Goal: Navigation & Orientation: Find specific page/section

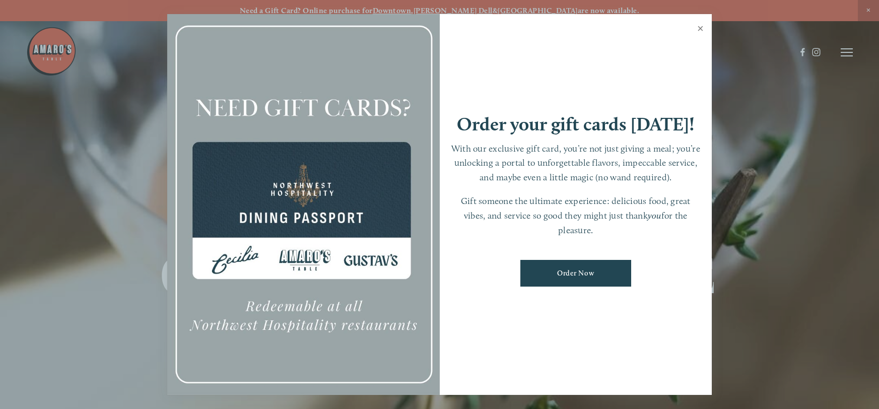
click at [698, 27] on link "Close" at bounding box center [701, 30] width 20 height 28
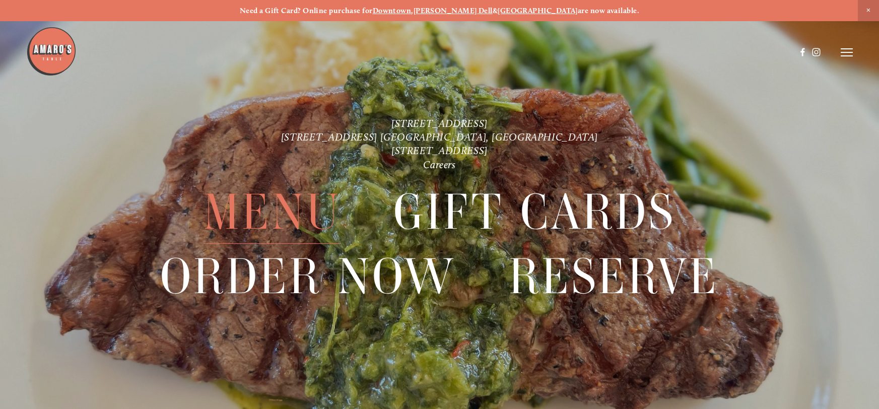
click at [252, 211] on span "Menu" at bounding box center [273, 211] width 138 height 63
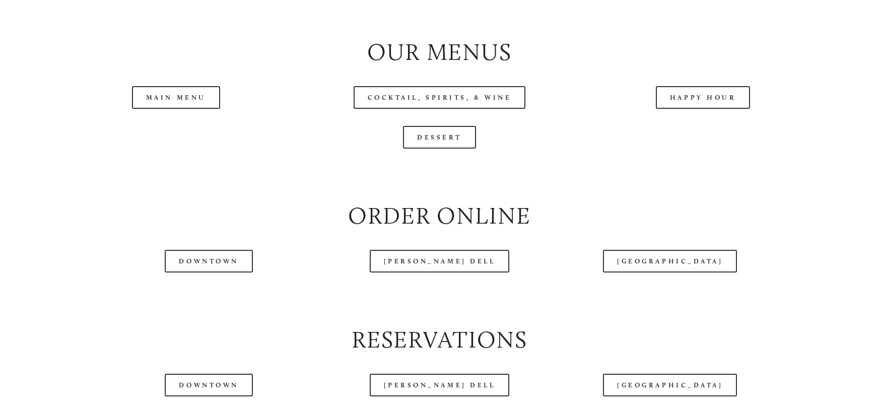
scroll to position [1116, 0]
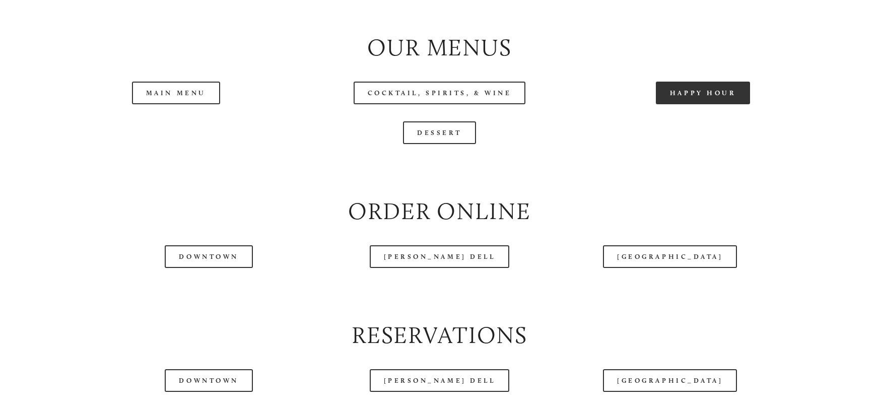
click at [705, 104] on link "Happy Hour" at bounding box center [703, 93] width 95 height 23
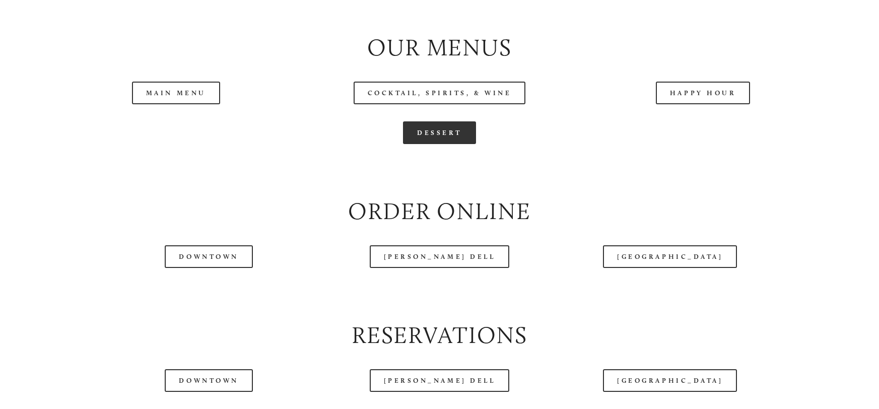
click at [425, 144] on link "Dessert" at bounding box center [439, 132] width 73 height 23
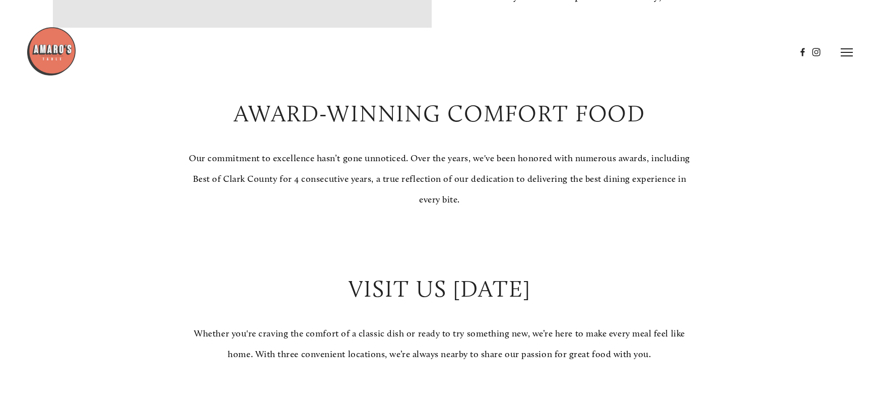
scroll to position [0, 0]
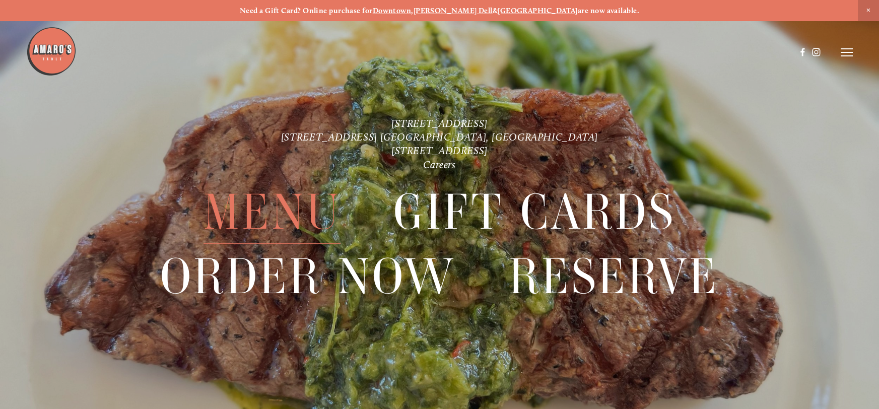
click at [288, 212] on span "Menu" at bounding box center [273, 211] width 138 height 63
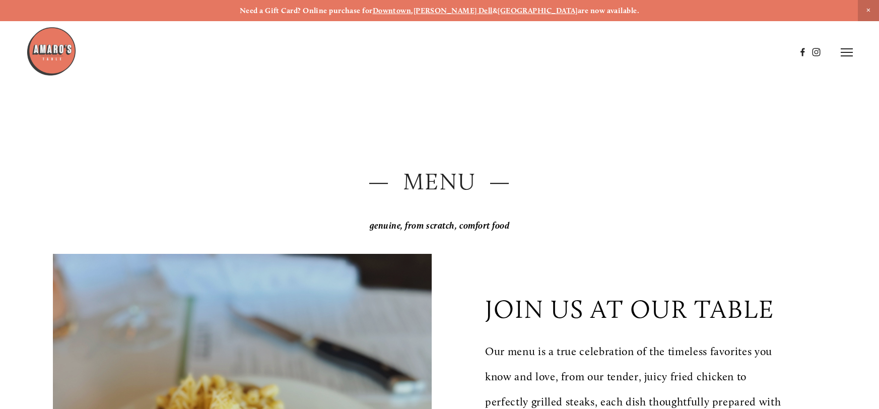
click at [471, 10] on strong "[PERSON_NAME] Dell" at bounding box center [453, 10] width 79 height 9
click at [47, 62] on img at bounding box center [51, 51] width 50 height 50
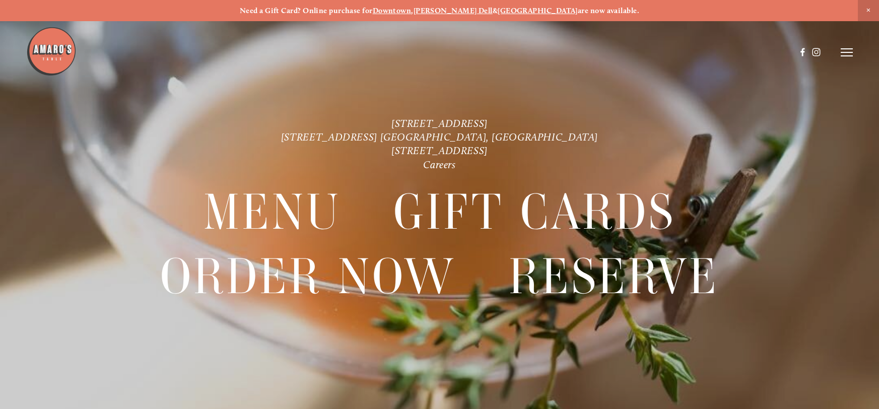
click at [848, 54] on icon at bounding box center [847, 52] width 12 height 9
click at [752, 52] on span "Gallery" at bounding box center [745, 52] width 24 height 9
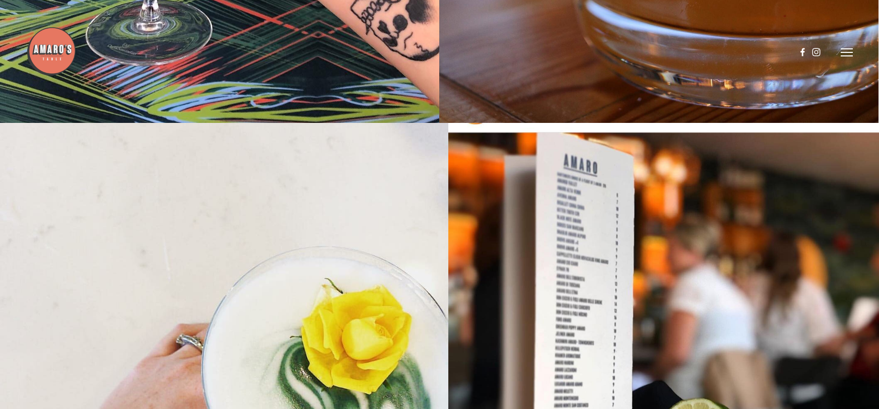
scroll to position [312, 0]
